Goal: Check status

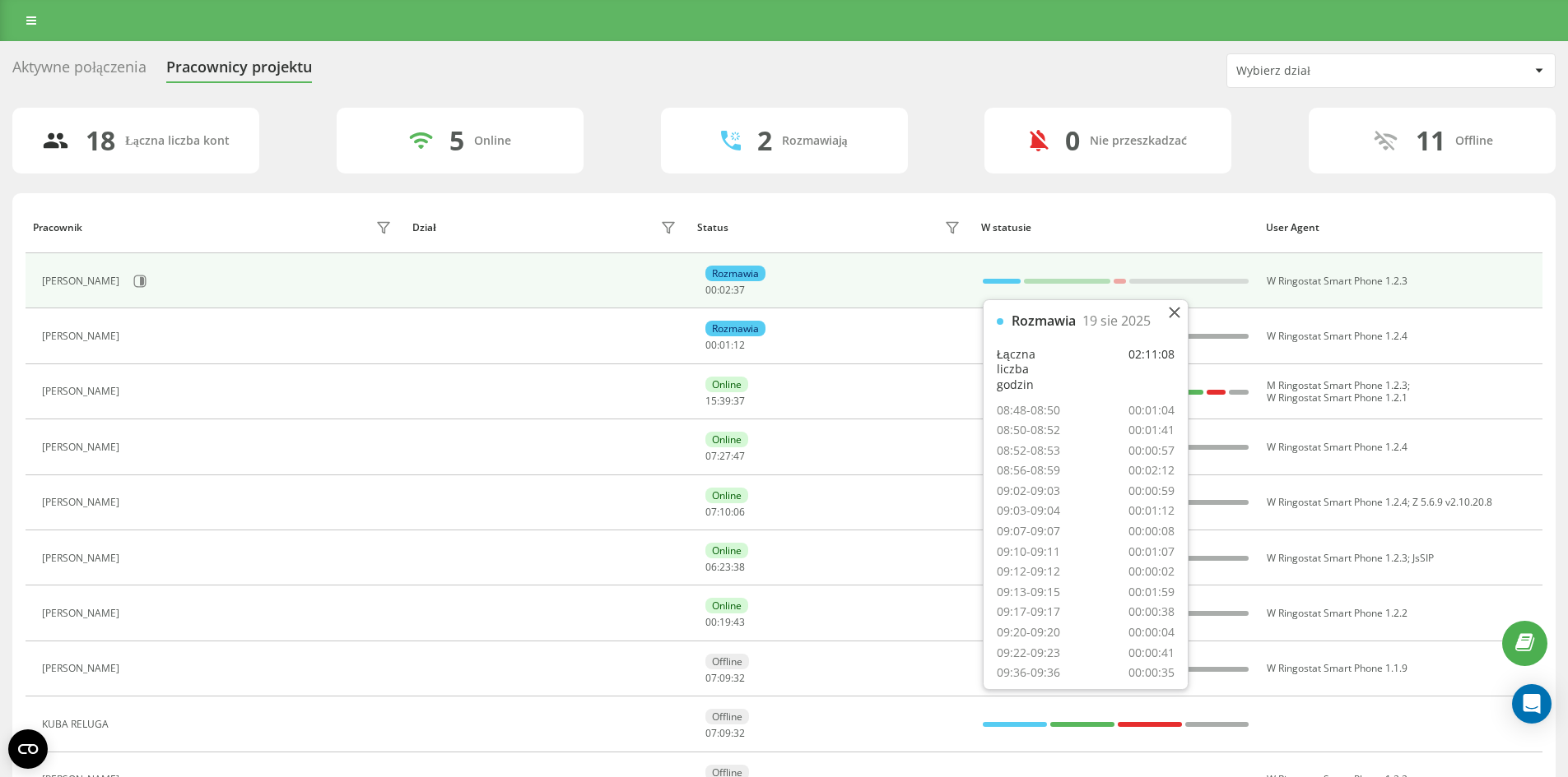
click at [992, 279] on div at bounding box center [1002, 281] width 38 height 5
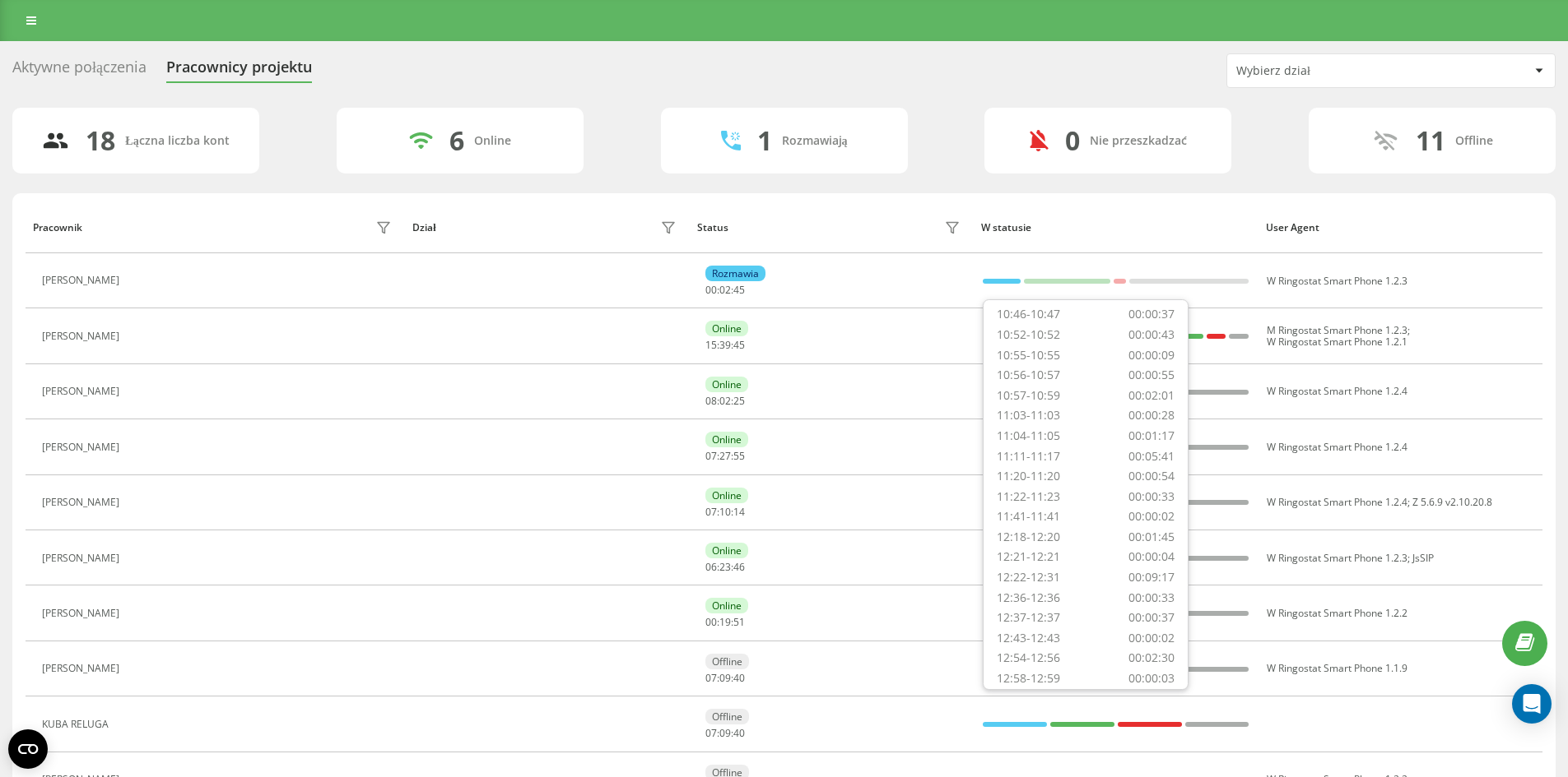
scroll to position [577, 0]
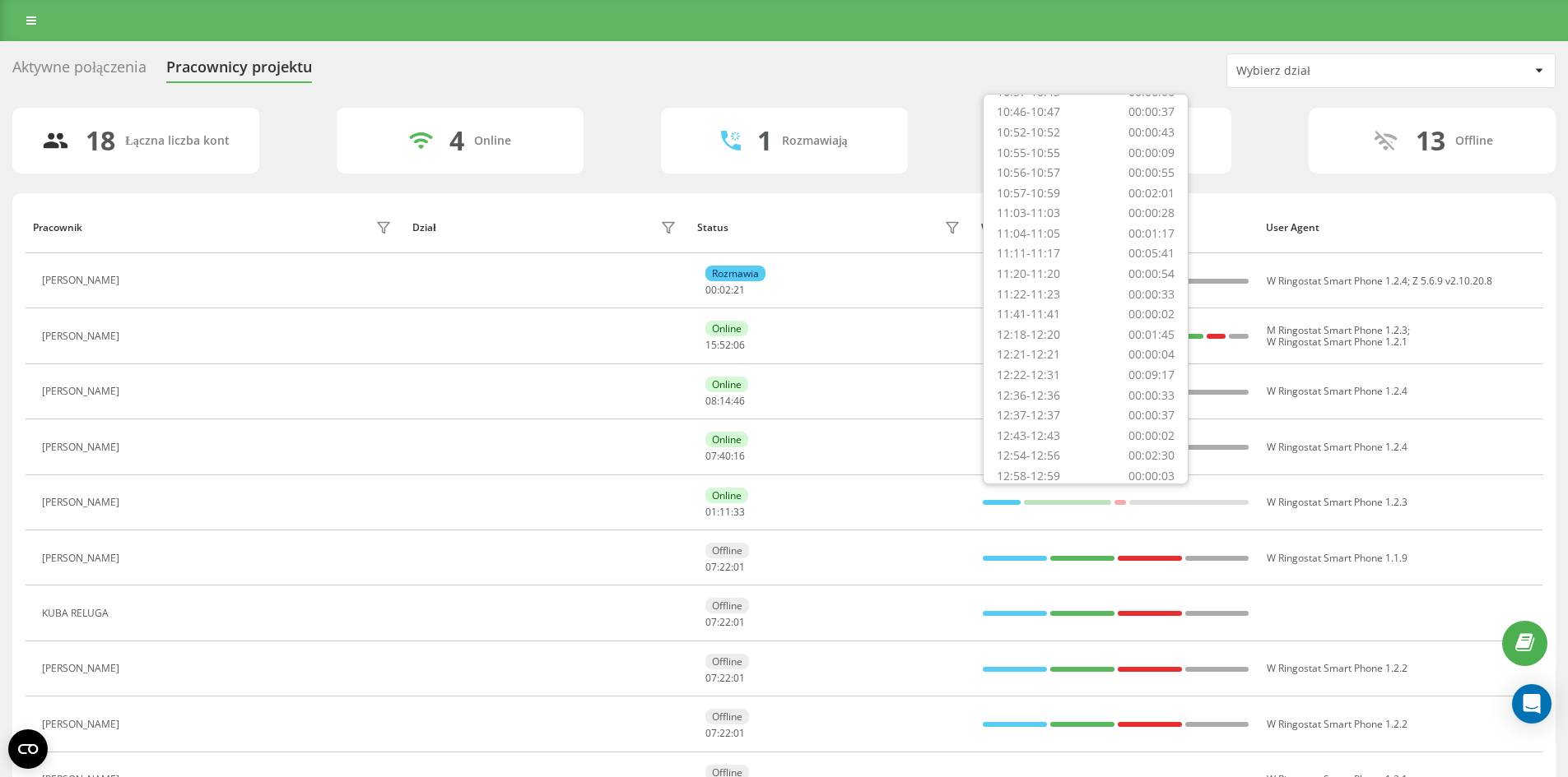
click at [936, 109] on div "18 Łączna liczba kont 4 Online 1 Rozmawiają 0 Nie przeszkadzać 13 Offline" at bounding box center [784, 141] width 1544 height 66
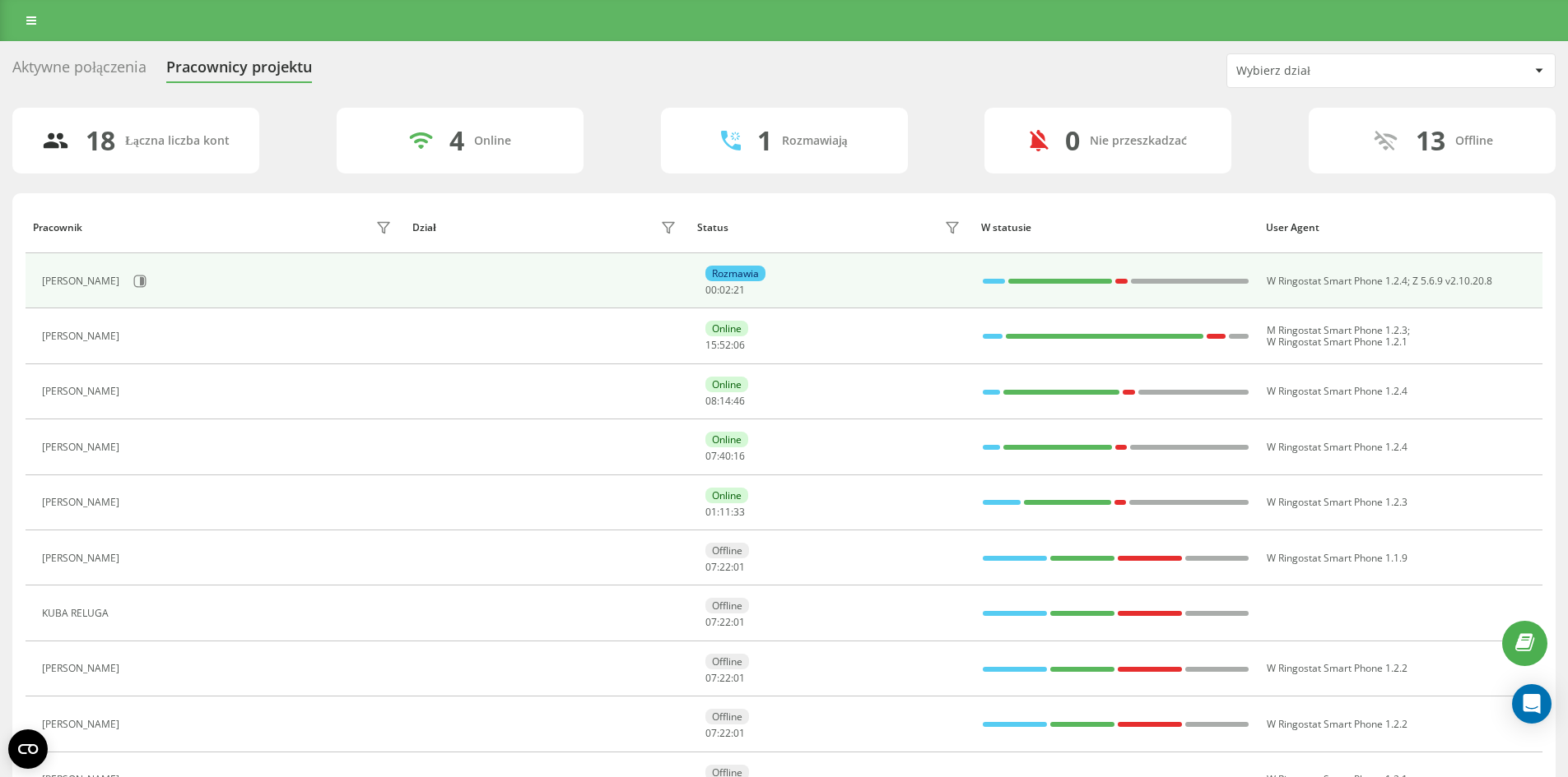
click at [1003, 276] on div at bounding box center [994, 281] width 23 height 22
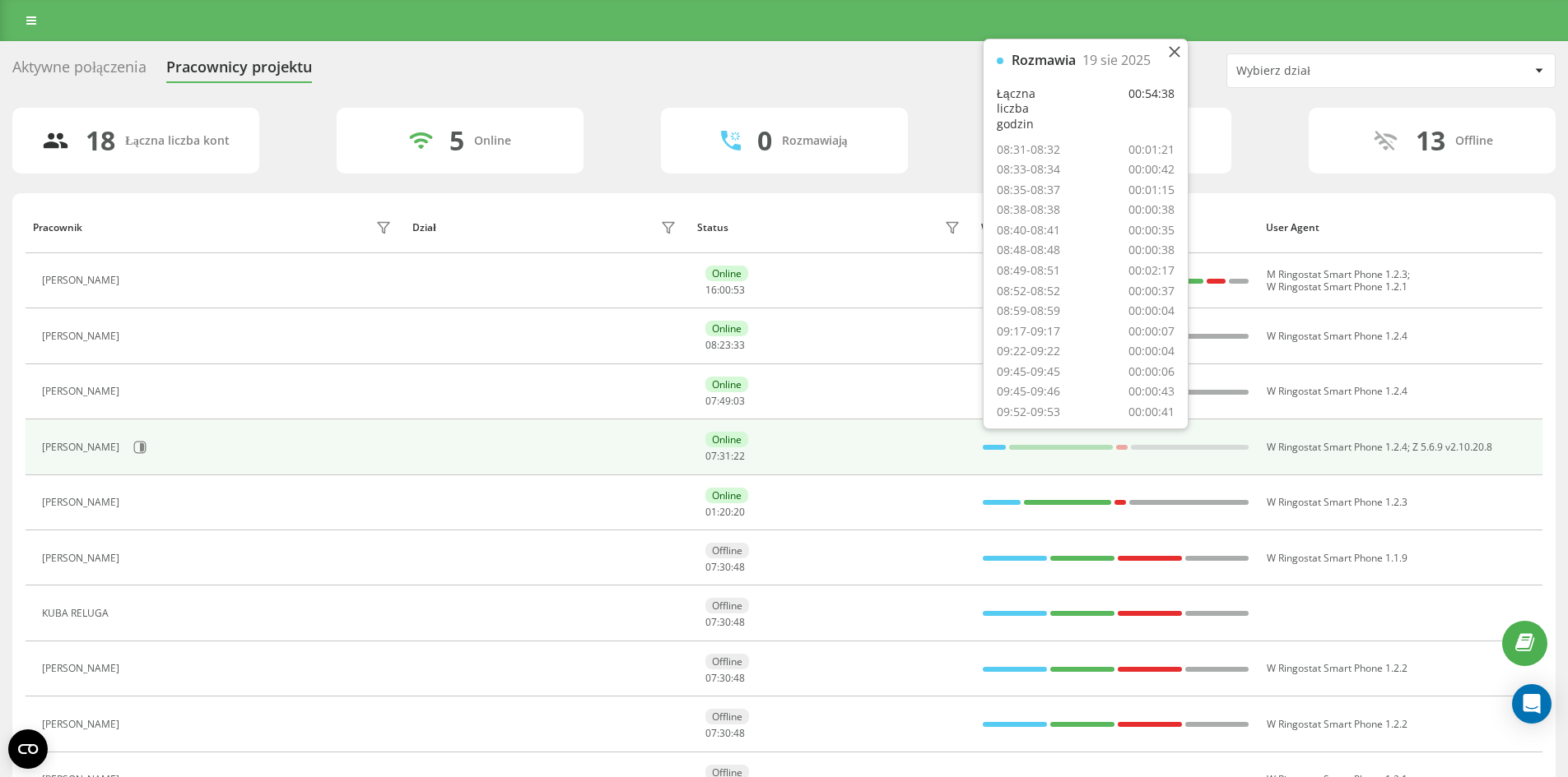
click at [989, 445] on div at bounding box center [994, 447] width 23 height 5
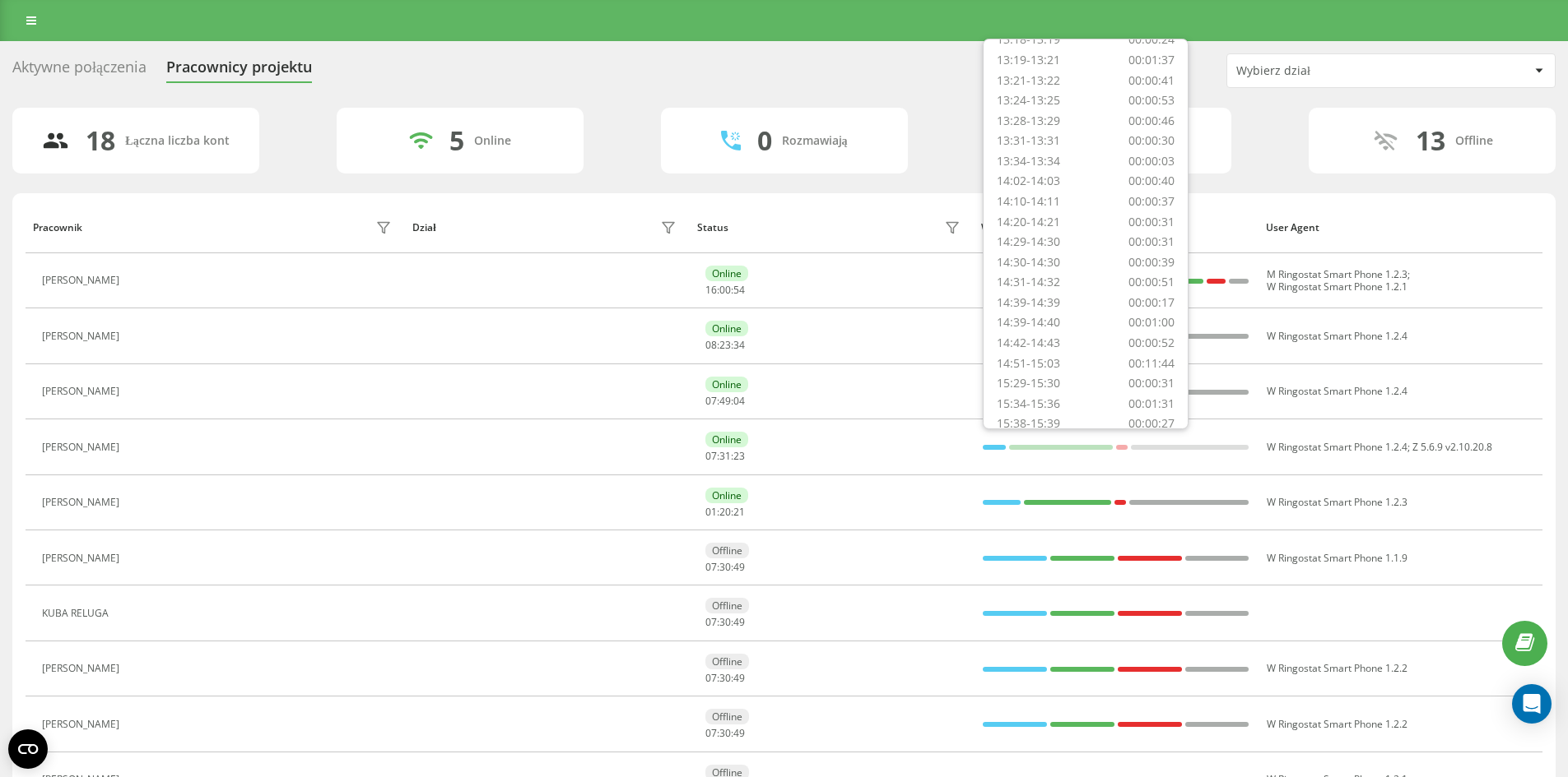
scroll to position [1055, 0]
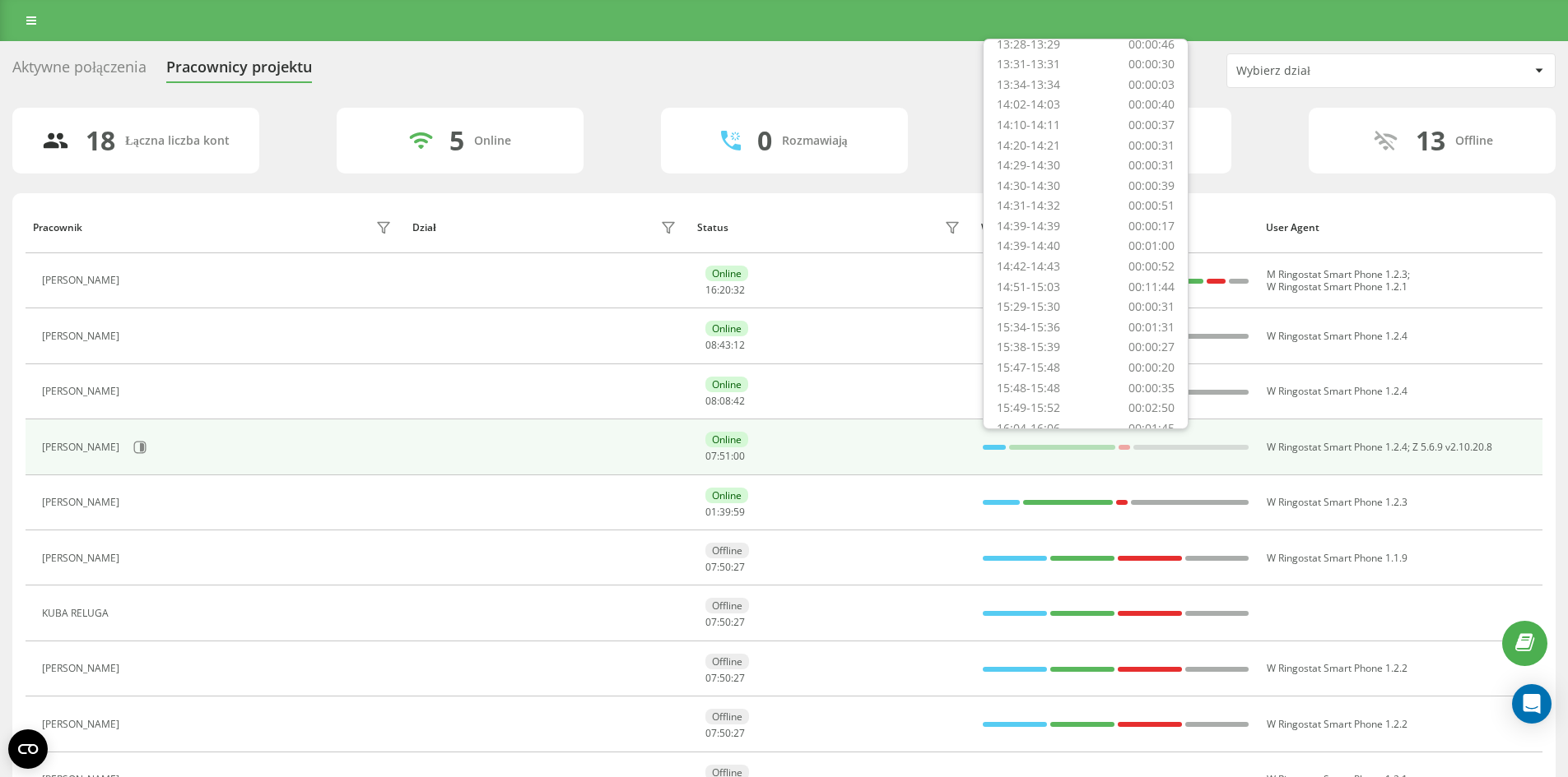
drag, startPoint x: 863, startPoint y: 458, endPoint x: 884, endPoint y: 454, distance: 21.4
click at [867, 456] on div "Online 07 : 51 : 00" at bounding box center [835, 447] width 259 height 30
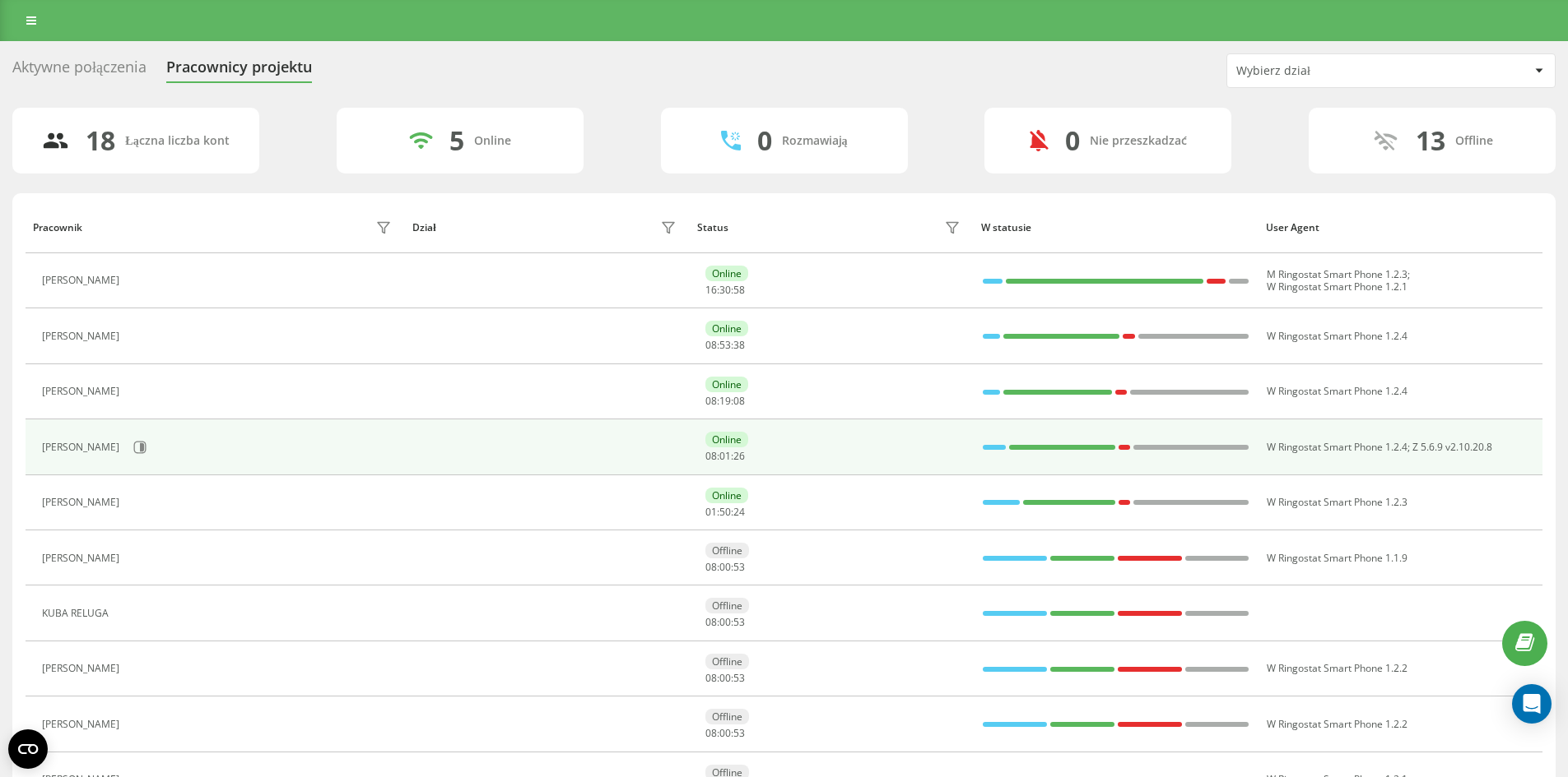
click at [989, 447] on div at bounding box center [994, 447] width 23 height 5
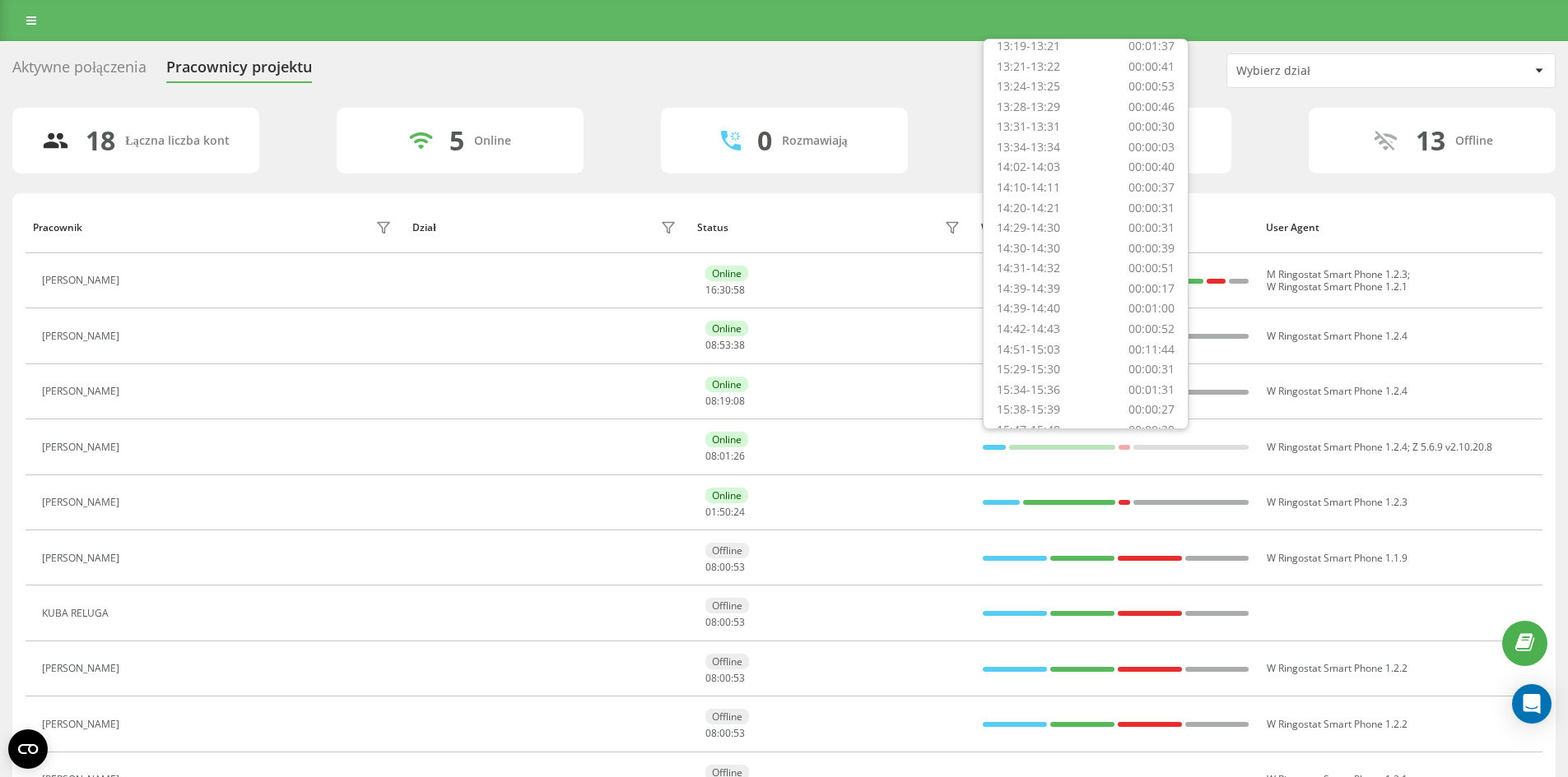
scroll to position [1097, 0]
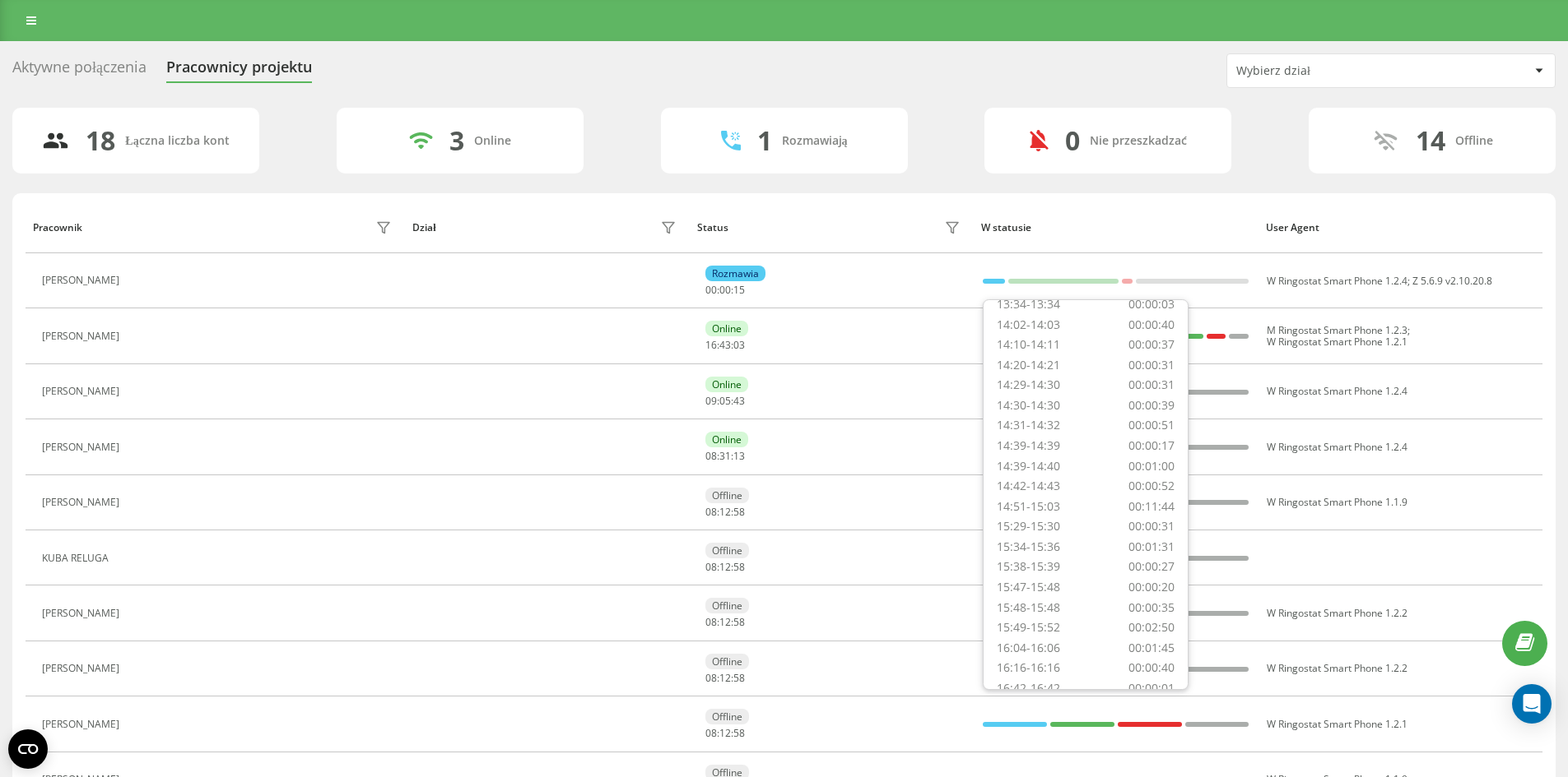
click at [965, 169] on div "18 Łączna liczba kont 3 Online 1 Rozmawiają 0 Nie przeszkadzać 14 Offline" at bounding box center [784, 141] width 1544 height 66
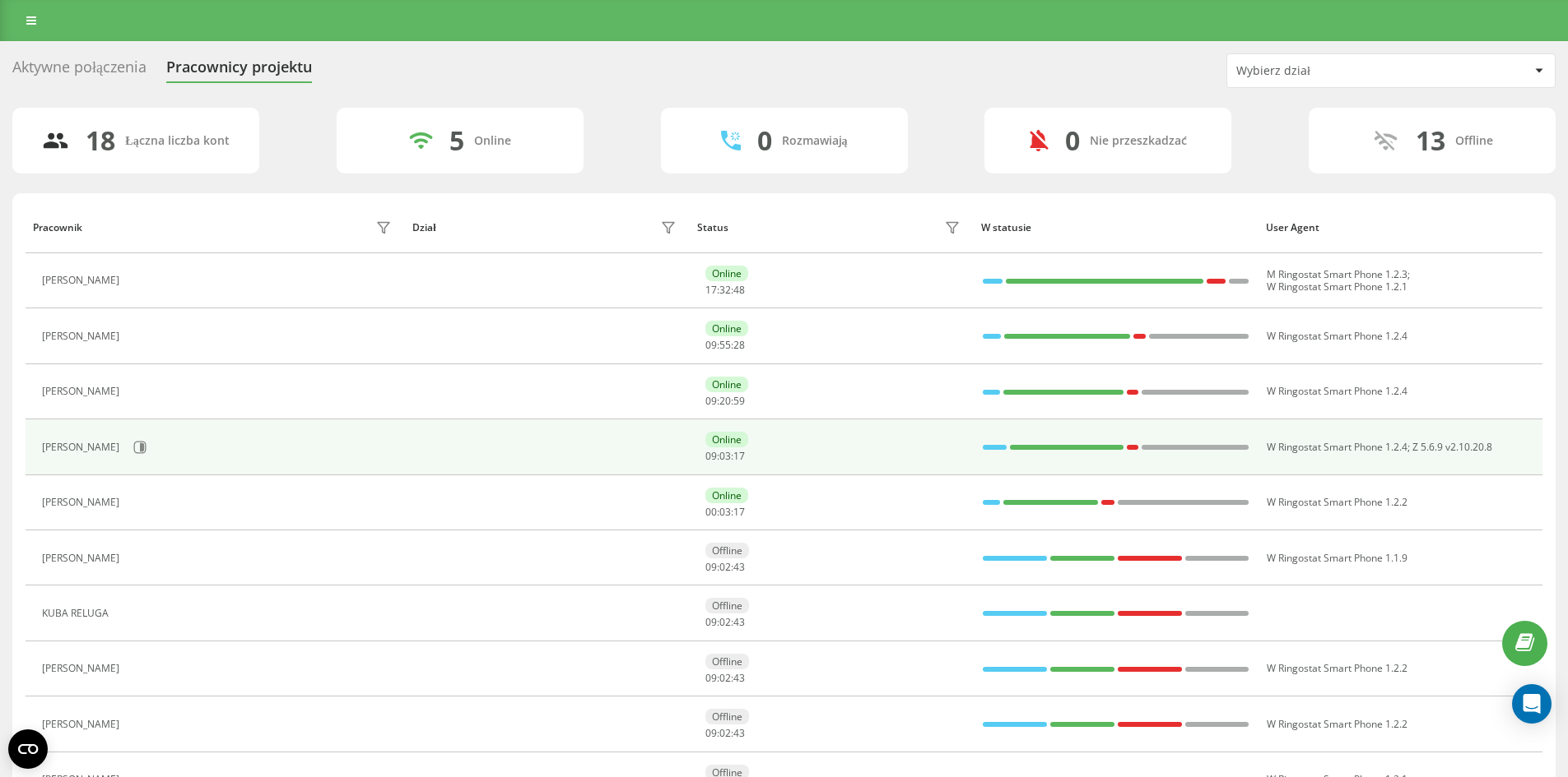
click at [981, 449] on td at bounding box center [1116, 447] width 285 height 55
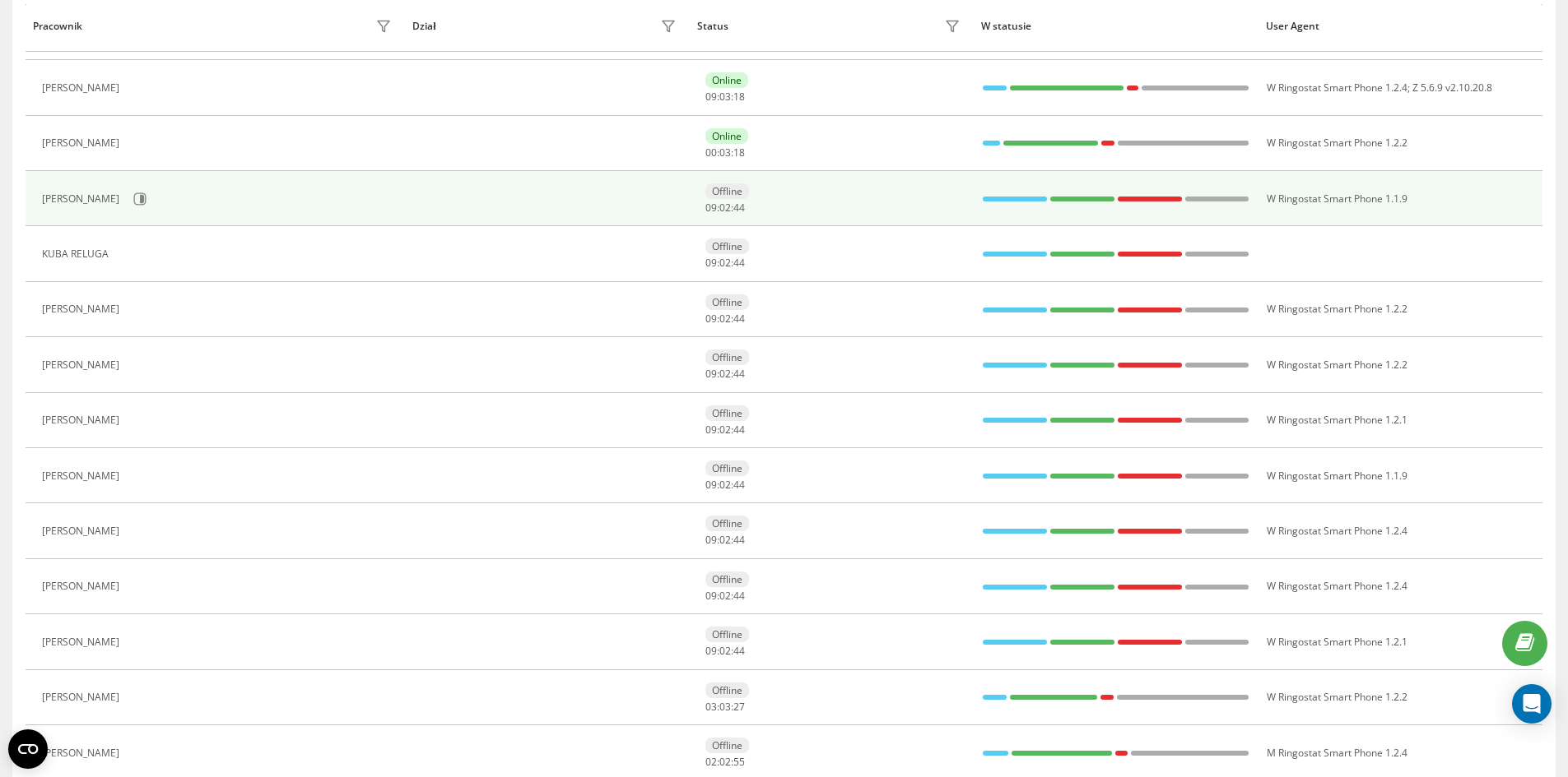
scroll to position [125, 0]
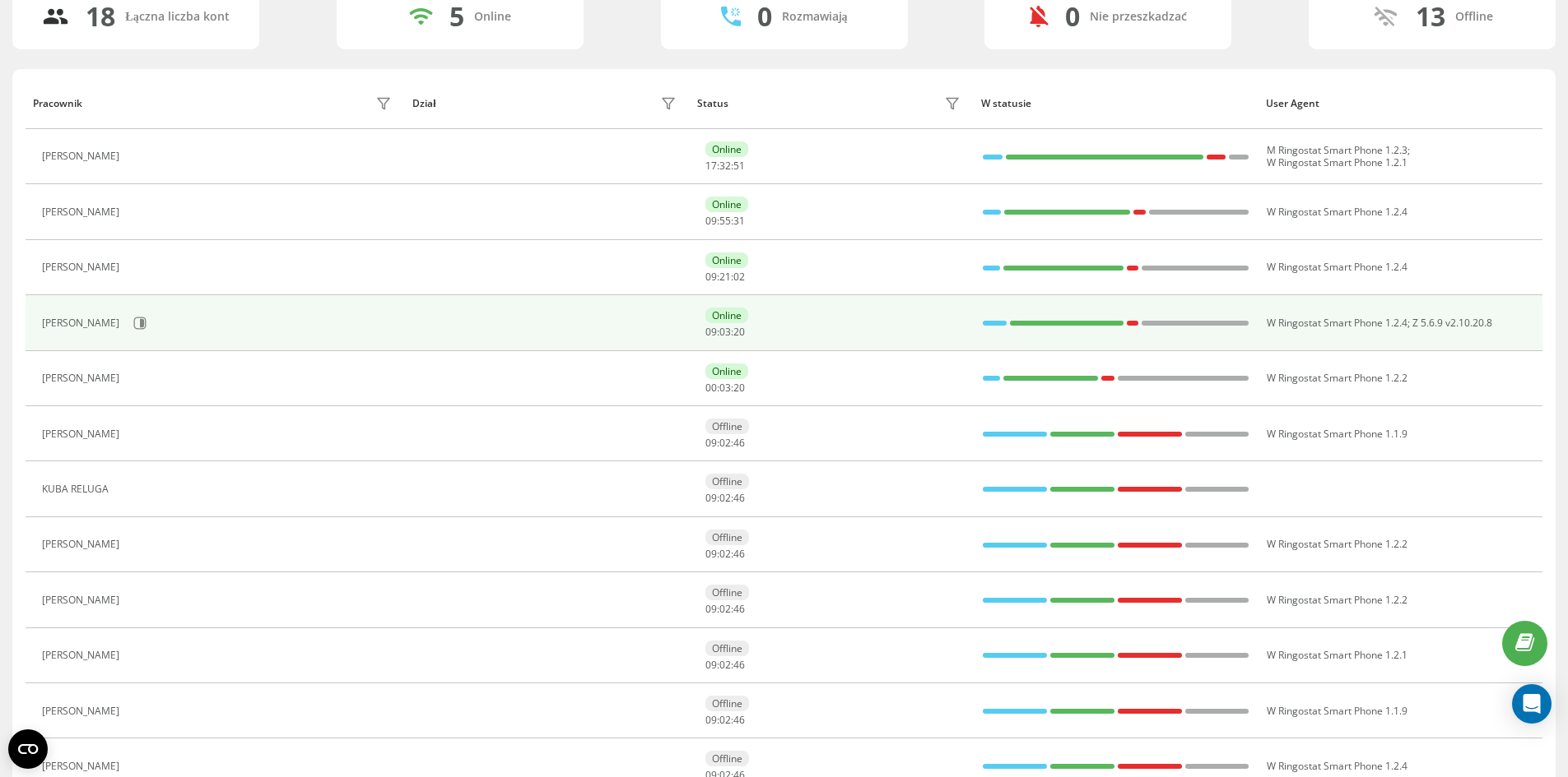
click at [990, 326] on div at bounding box center [994, 323] width 23 height 22
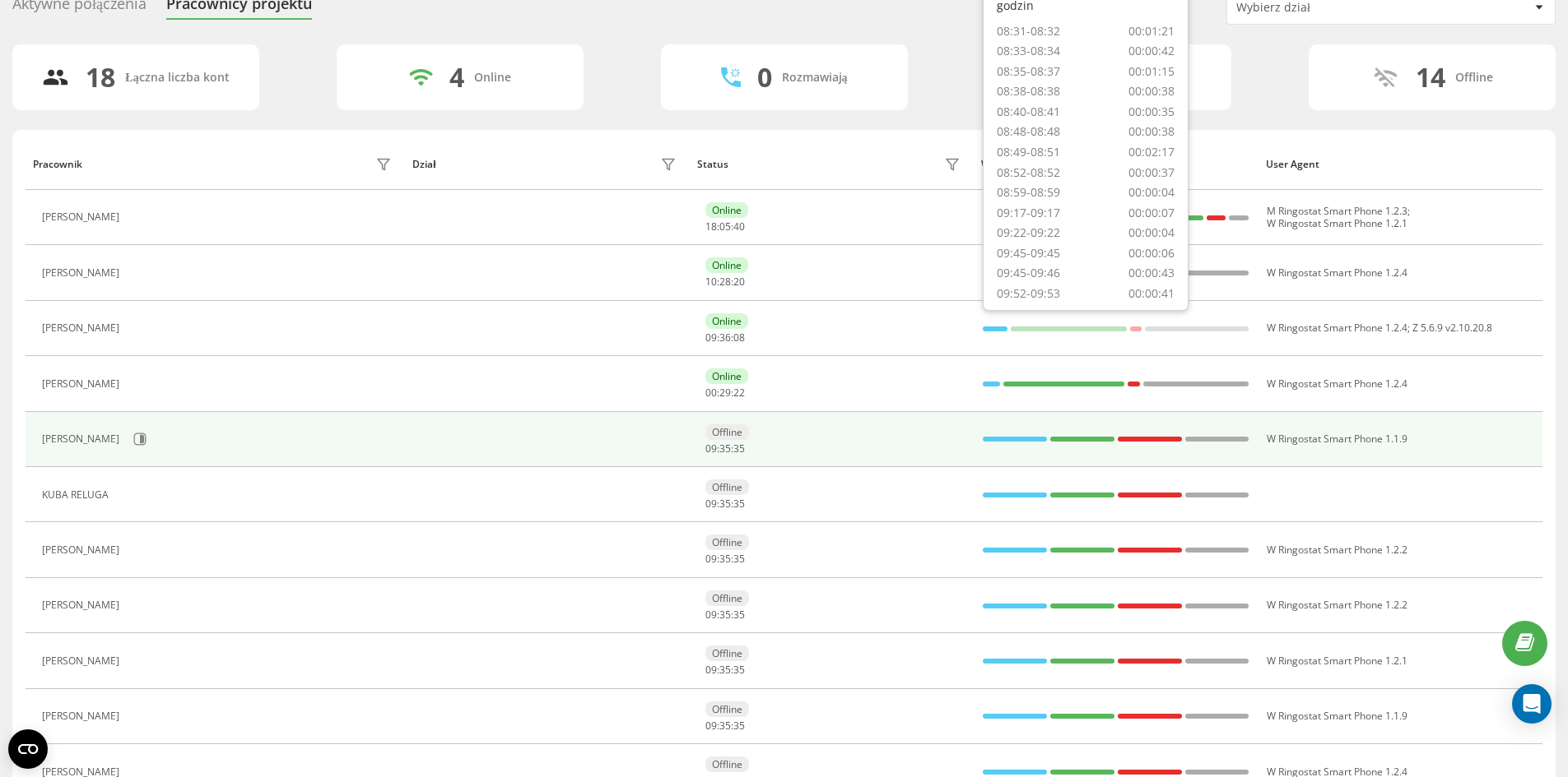
scroll to position [0, 0]
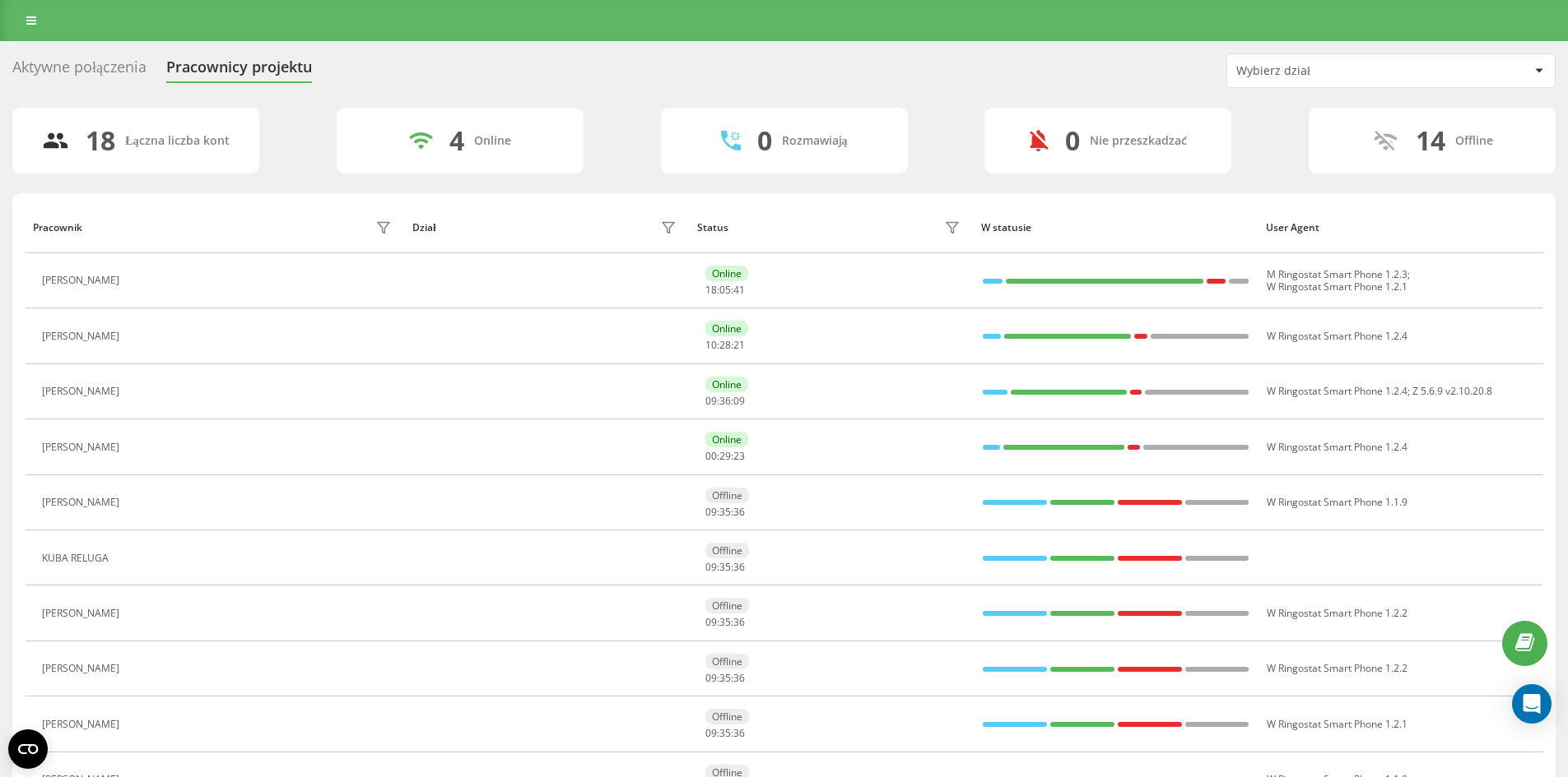
click at [647, 144] on div "18 Łączna liczba kont 4 Online 0 Rozmawiają 0 Nie przeszkadzać 14 Offline" at bounding box center [784, 141] width 1544 height 66
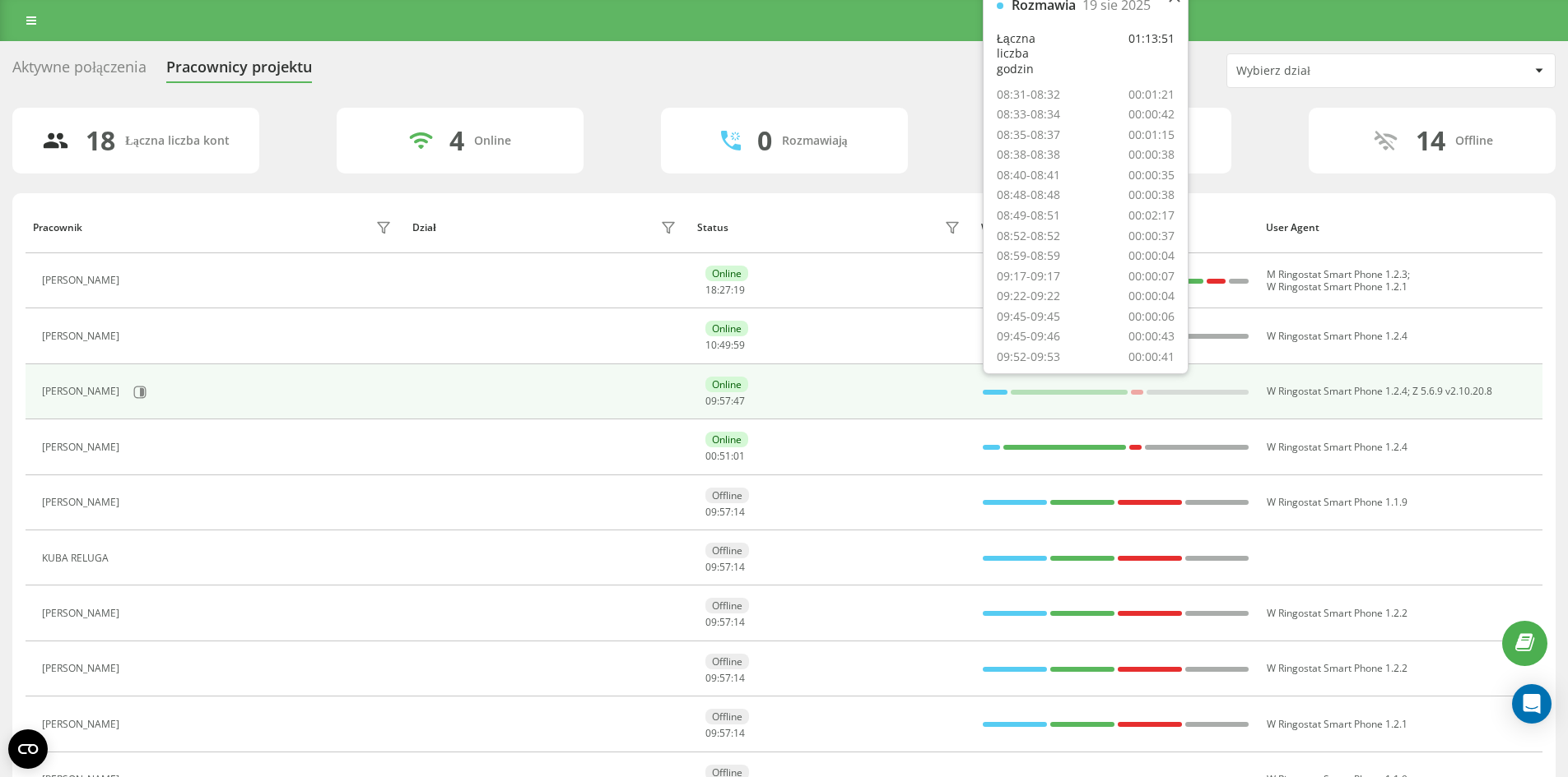
click at [993, 388] on div at bounding box center [995, 392] width 24 height 22
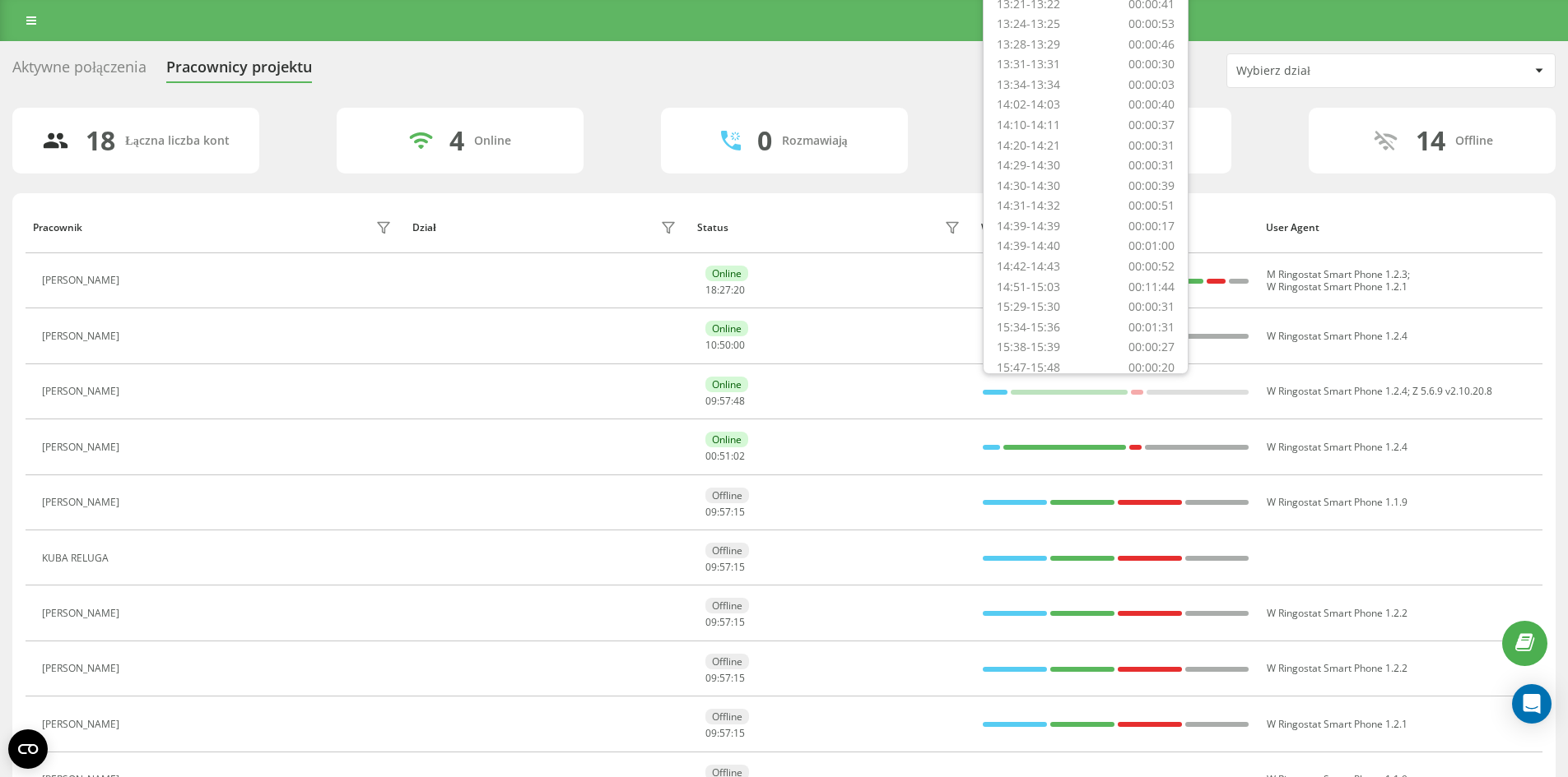
scroll to position [1258, 0]
